Goal: Find contact information: Find contact information

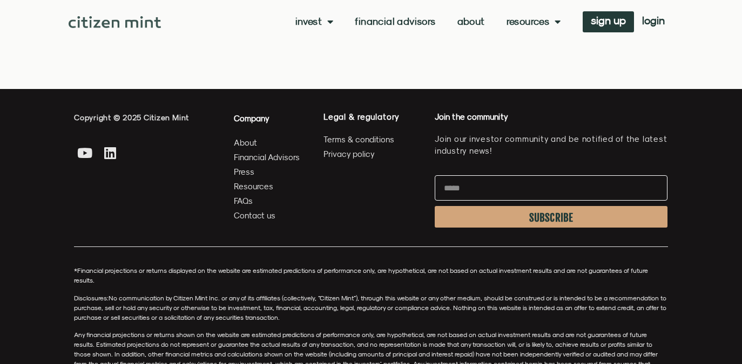
scroll to position [2929, 0]
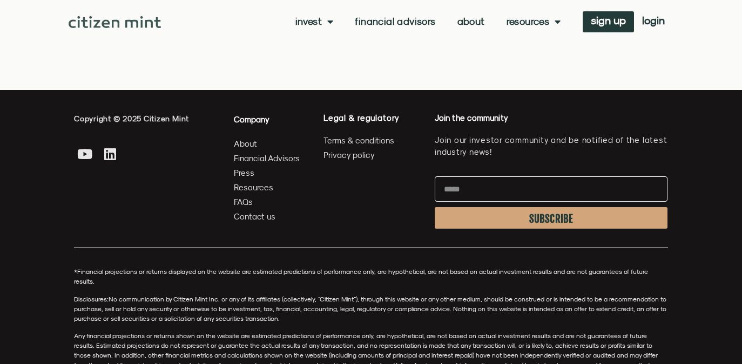
click at [250, 146] on span "About" at bounding box center [245, 143] width 23 height 13
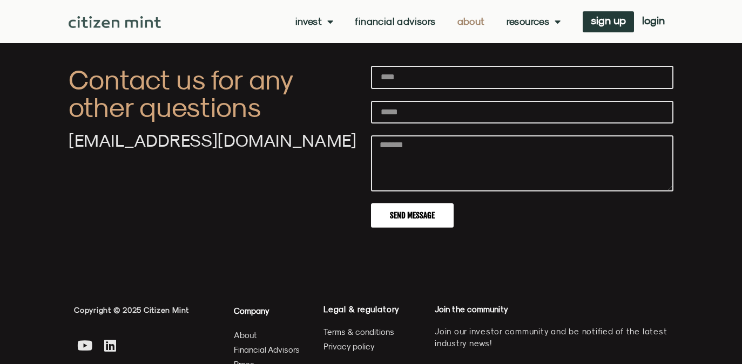
scroll to position [3632, 0]
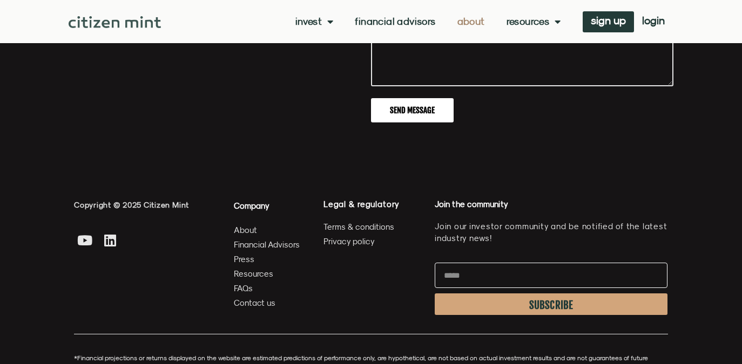
click at [253, 296] on span "Contact us" at bounding box center [255, 302] width 42 height 13
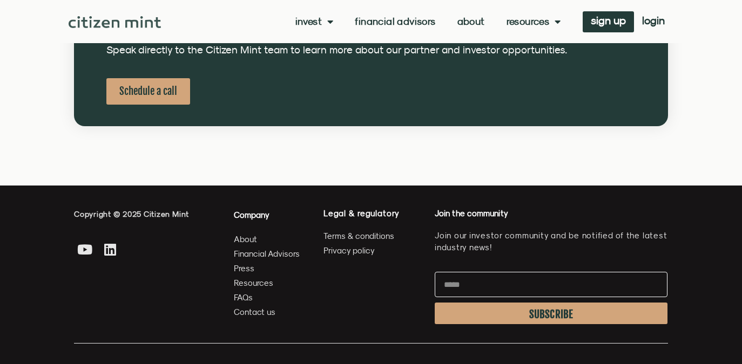
scroll to position [679, 0]
